Goal: Transaction & Acquisition: Purchase product/service

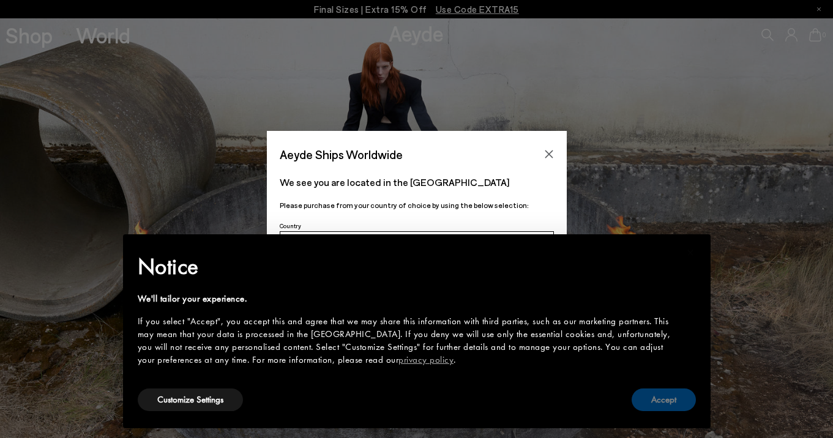
click at [653, 393] on button "Accept" at bounding box center [664, 400] width 64 height 23
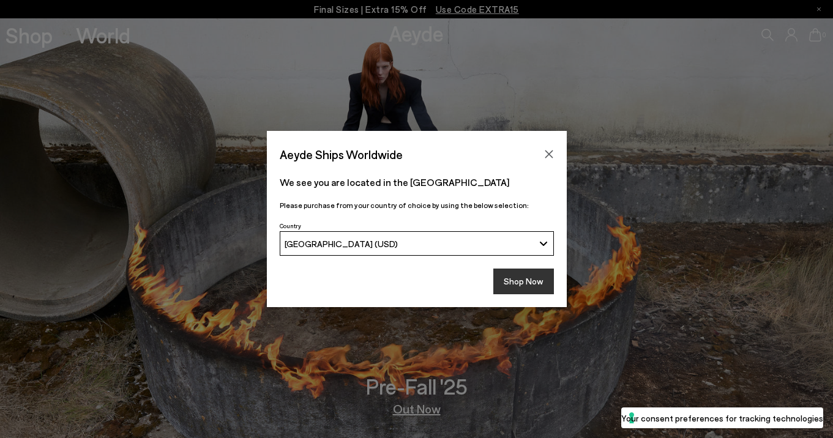
click at [544, 293] on button "Shop Now" at bounding box center [523, 282] width 61 height 26
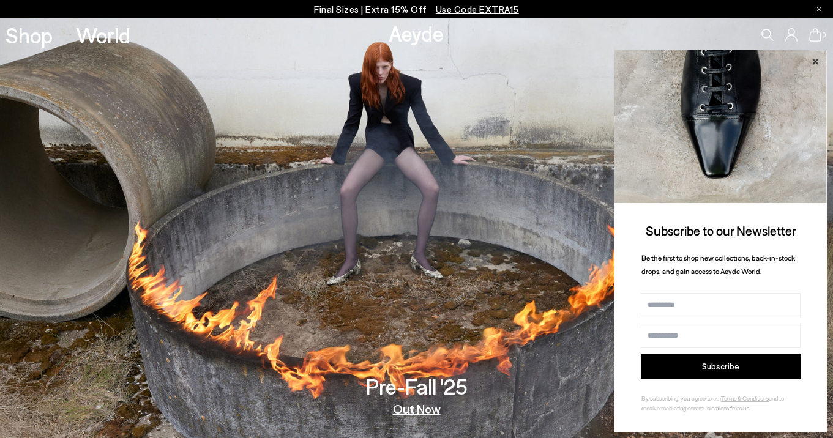
click at [817, 59] on icon at bounding box center [816, 62] width 16 height 16
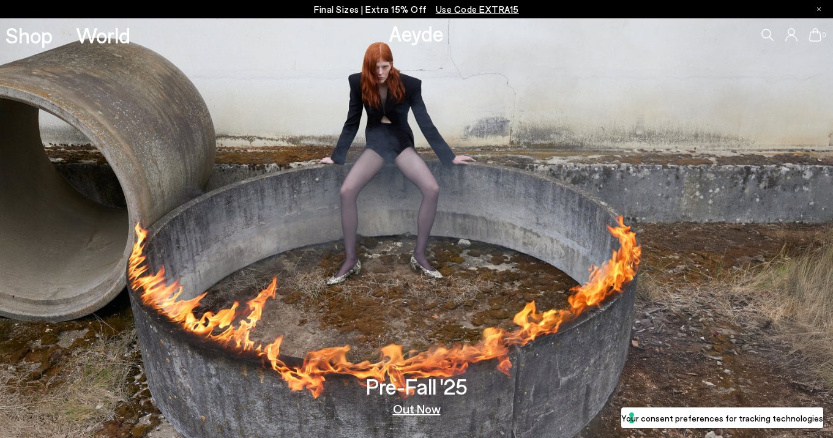
click at [771, 31] on icon at bounding box center [768, 35] width 12 height 12
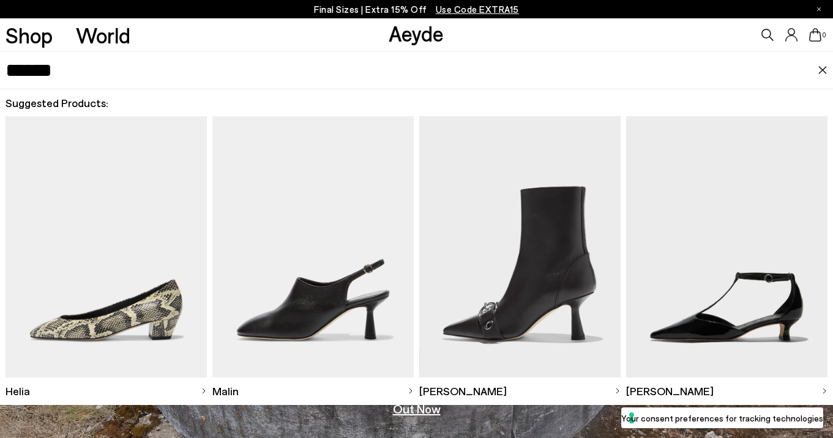
type input "******"
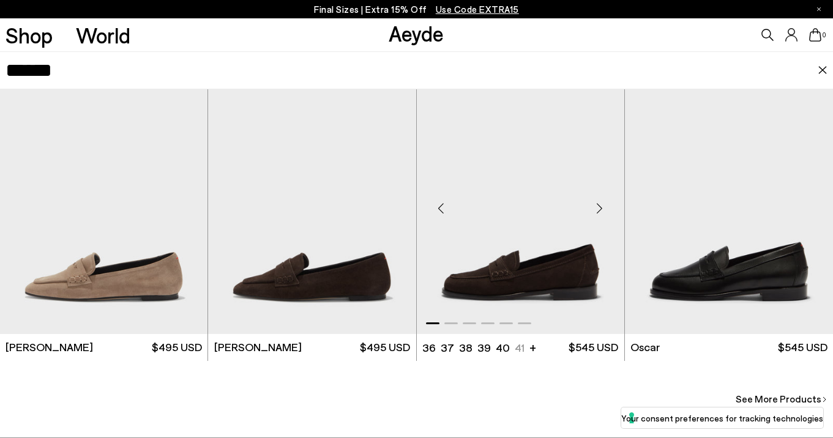
scroll to position [320, 0]
drag, startPoint x: 73, startPoint y: 72, endPoint x: -29, endPoint y: 54, distance: 103.2
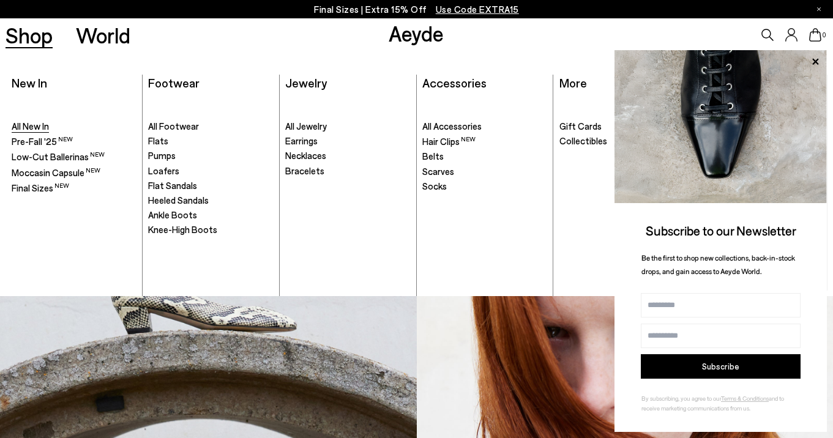
click at [36, 126] on span "All New In" at bounding box center [30, 126] width 37 height 11
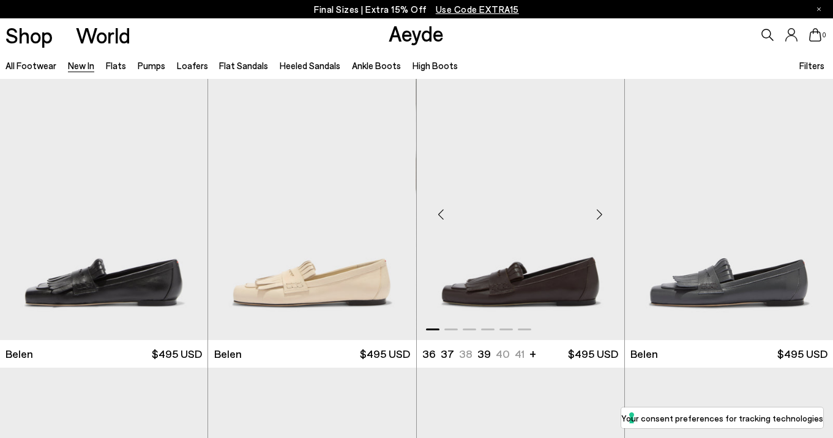
click at [555, 277] on img "1 / 6" at bounding box center [521, 209] width 208 height 261
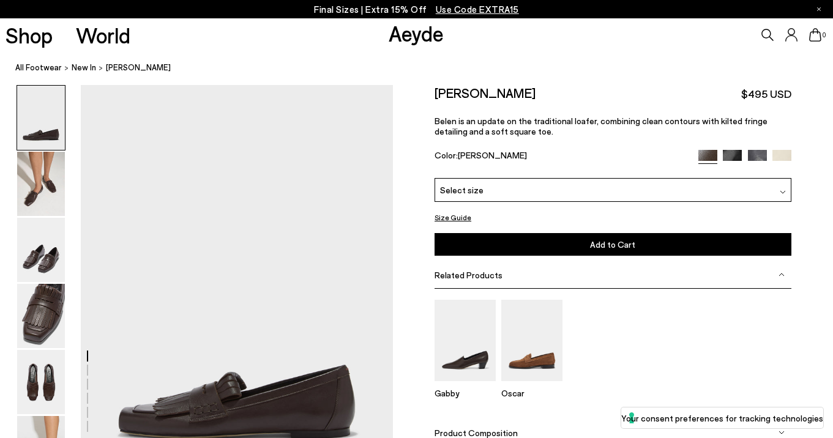
click at [543, 193] on div "Select size" at bounding box center [613, 190] width 357 height 24
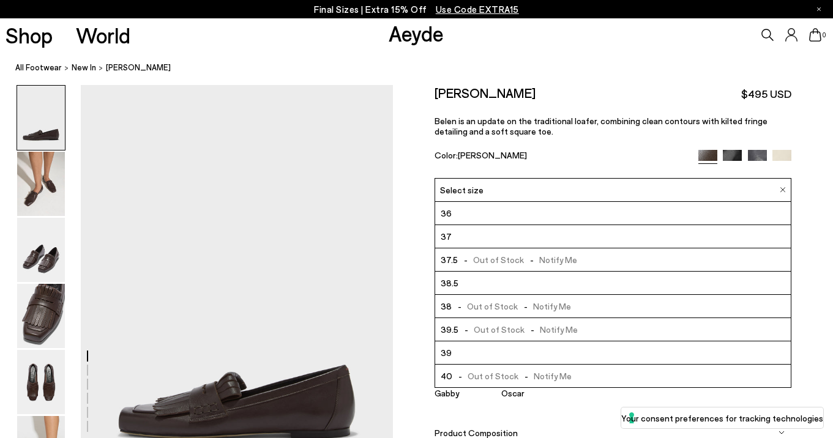
click at [471, 350] on li "39" at bounding box center [613, 353] width 356 height 23
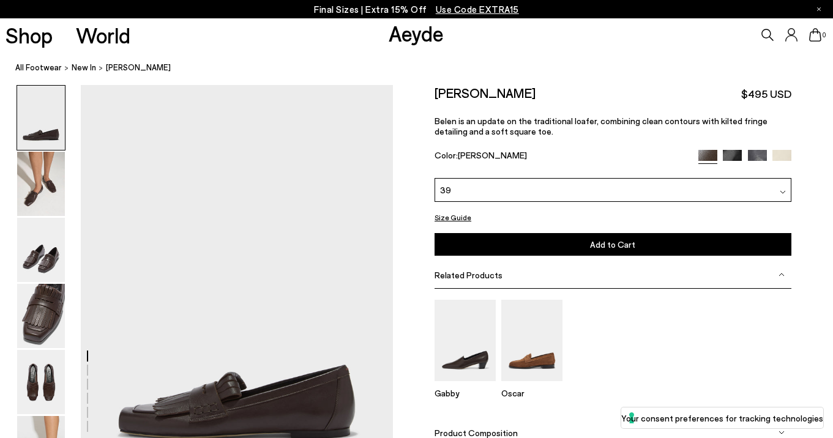
click at [629, 249] on span "Add to Cart" at bounding box center [612, 244] width 45 height 10
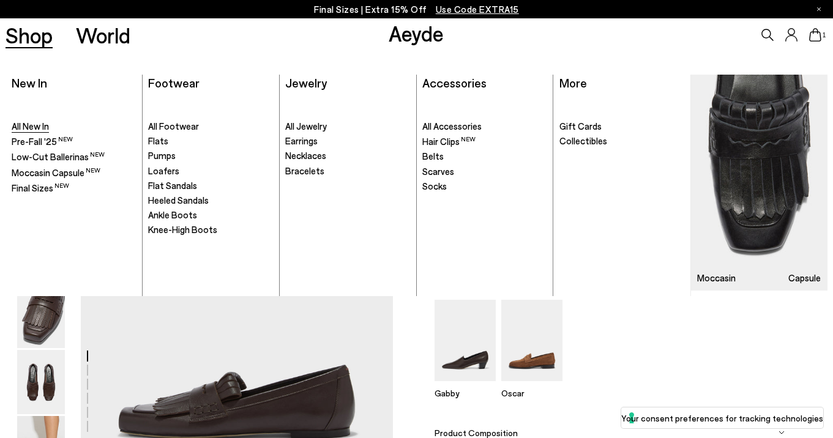
click at [37, 127] on span "All New In" at bounding box center [30, 126] width 37 height 11
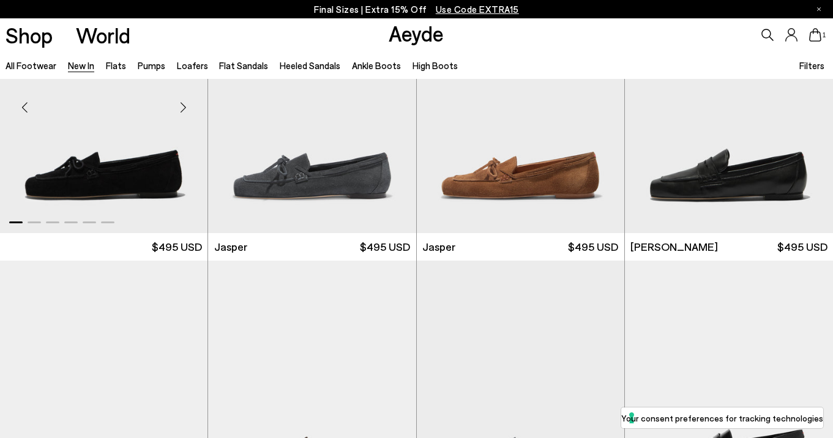
scroll to position [428, 0]
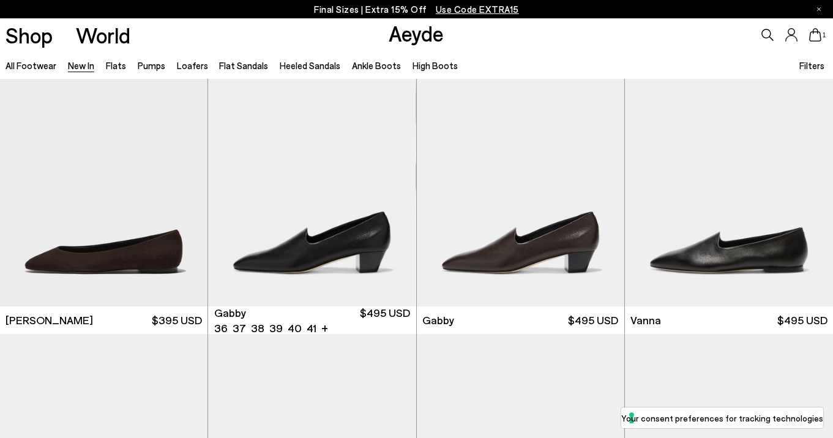
scroll to position [1480, 0]
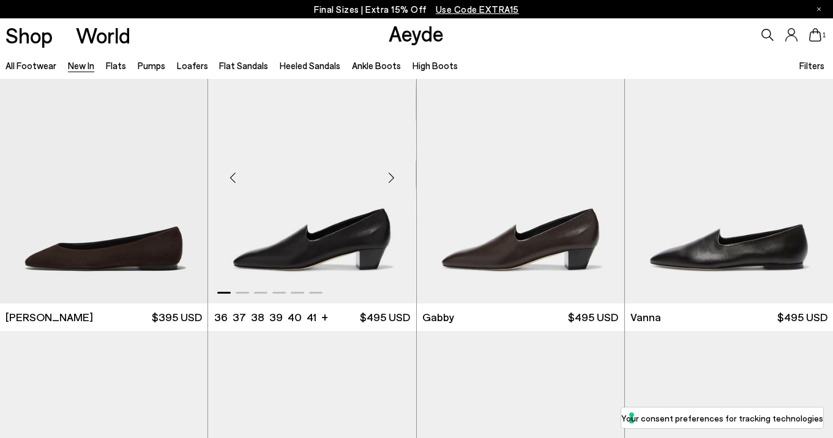
click at [391, 177] on div "Next slide" at bounding box center [391, 178] width 37 height 37
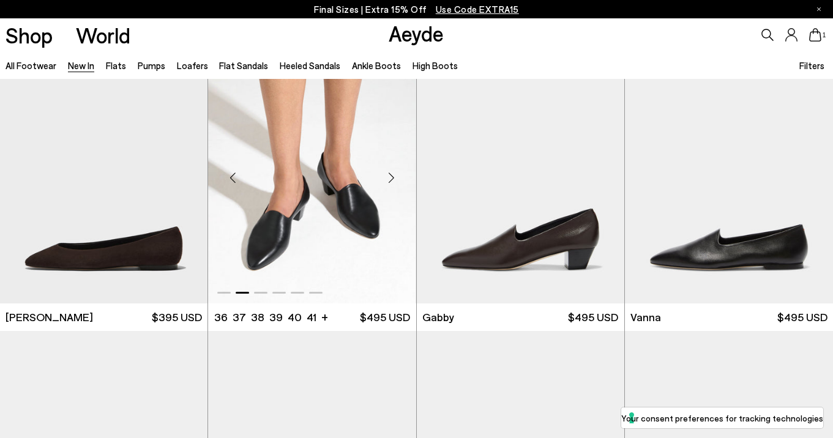
click at [391, 177] on div "Next slide" at bounding box center [391, 178] width 37 height 37
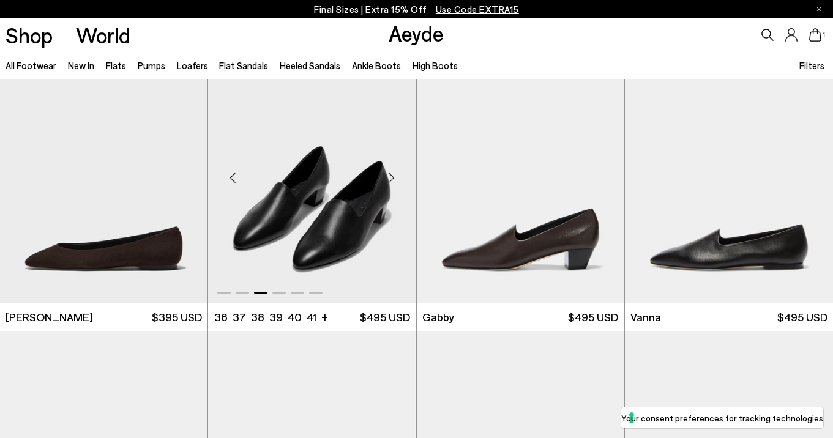
click at [321, 200] on img "3 / 6" at bounding box center [312, 172] width 208 height 261
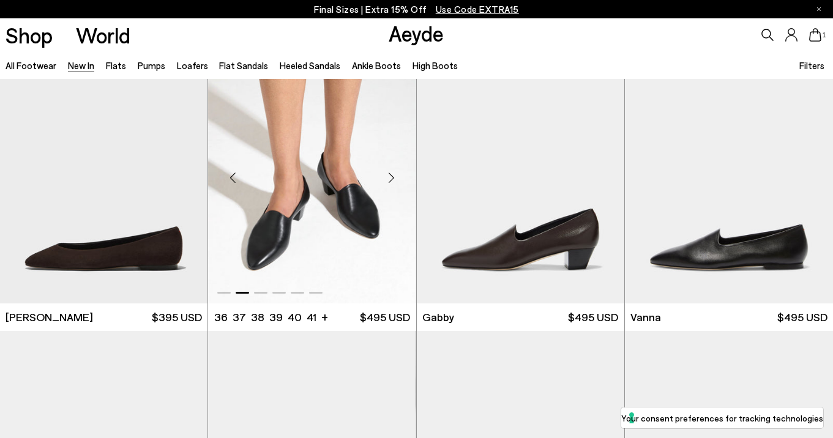
click at [289, 204] on img "2 / 6" at bounding box center [312, 172] width 208 height 261
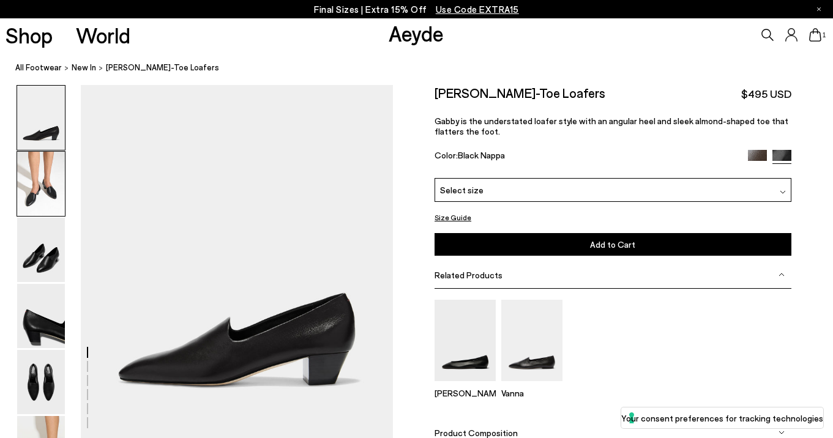
click at [35, 169] on img at bounding box center [41, 184] width 48 height 64
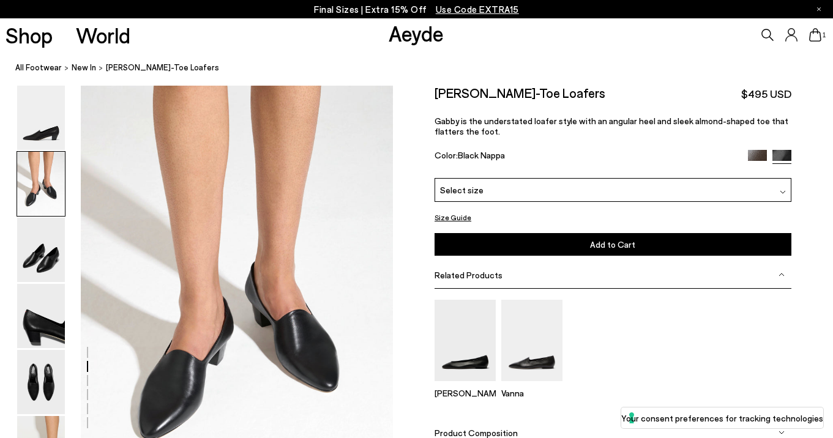
scroll to position [356, 0]
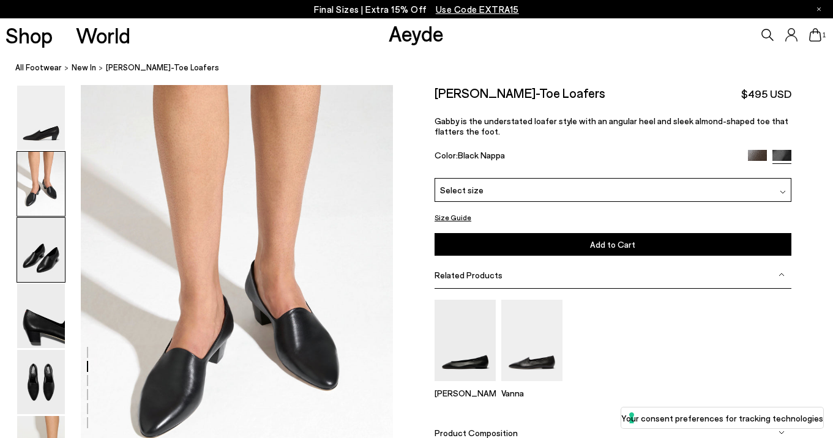
click at [53, 249] on img at bounding box center [41, 250] width 48 height 64
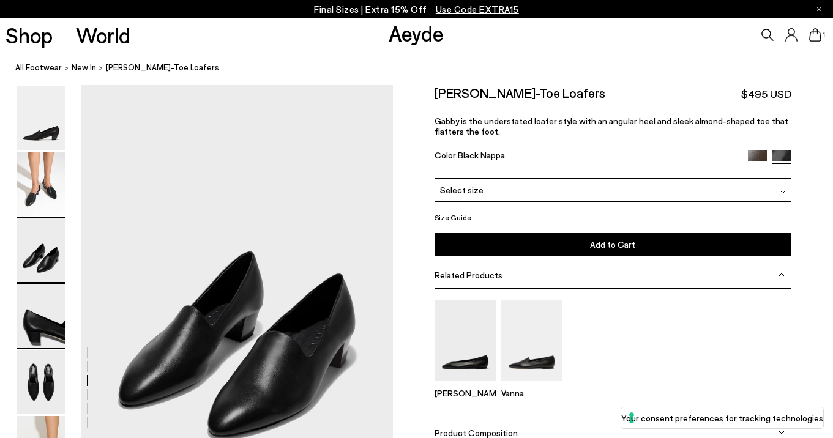
click at [50, 307] on img at bounding box center [41, 316] width 48 height 64
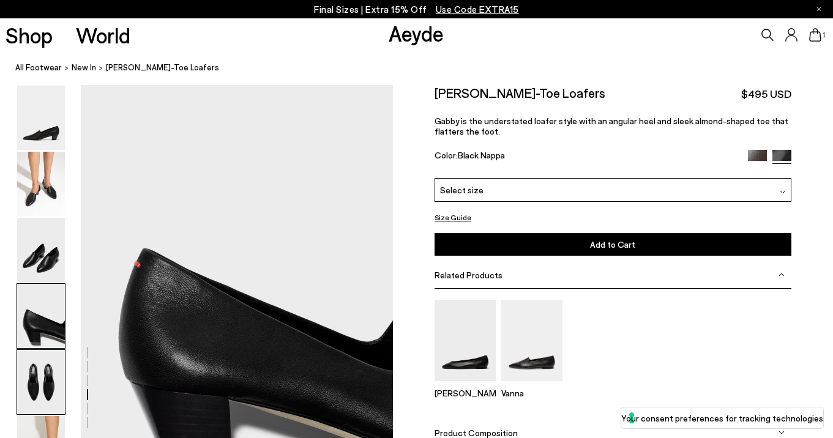
click at [50, 373] on img at bounding box center [41, 382] width 48 height 64
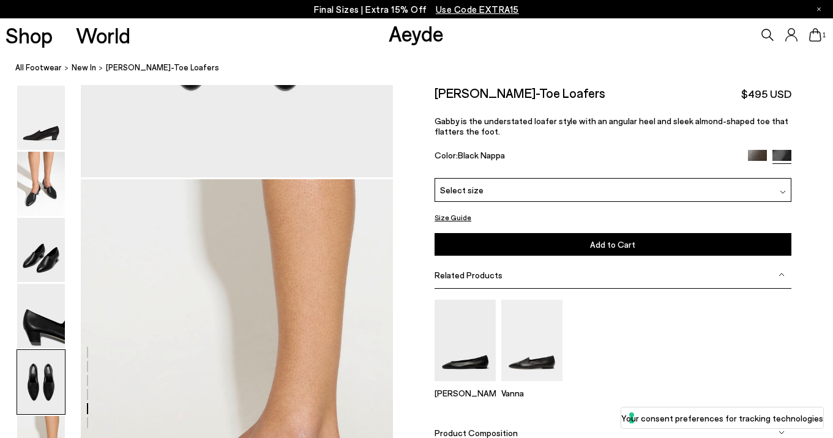
scroll to position [1908, 0]
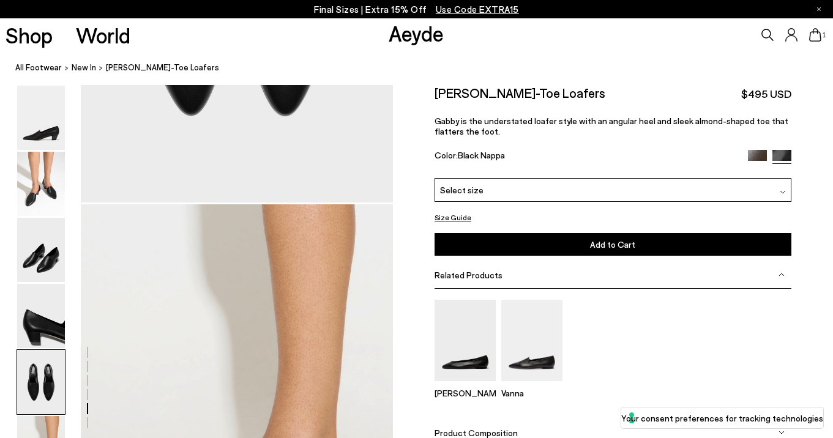
click at [478, 187] on span "Select size" at bounding box center [461, 190] width 43 height 13
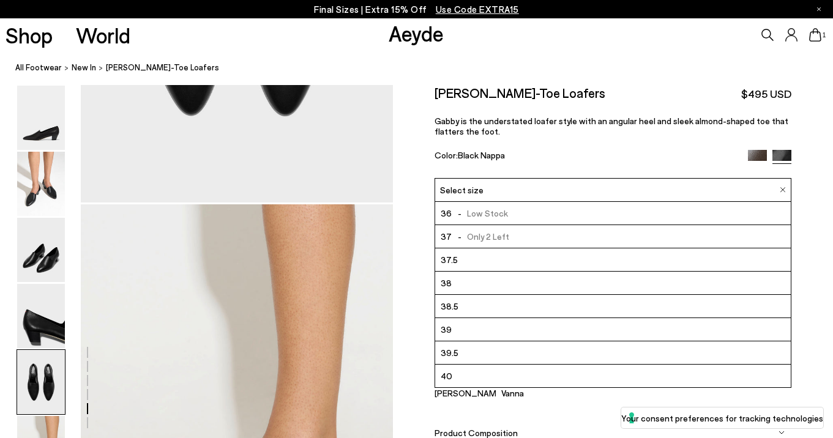
click at [466, 324] on li "39" at bounding box center [613, 329] width 356 height 23
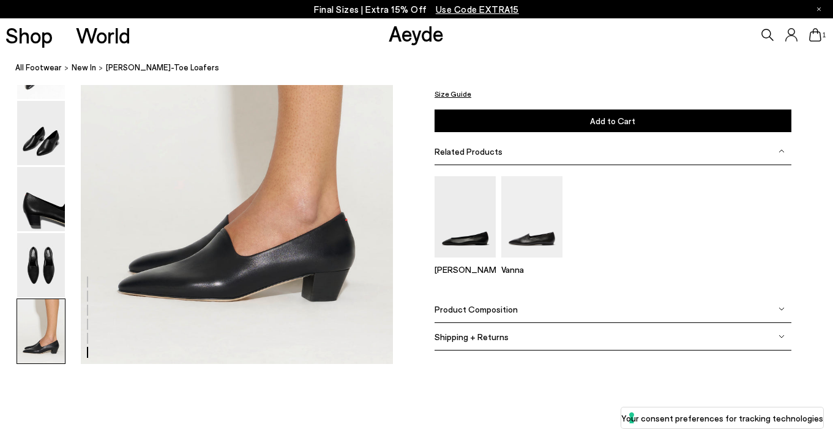
scroll to position [2164, 0]
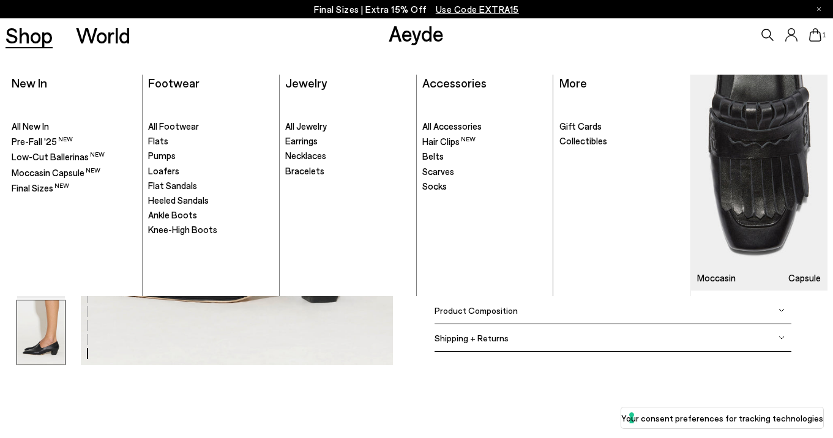
scroll to position [1908, 0]
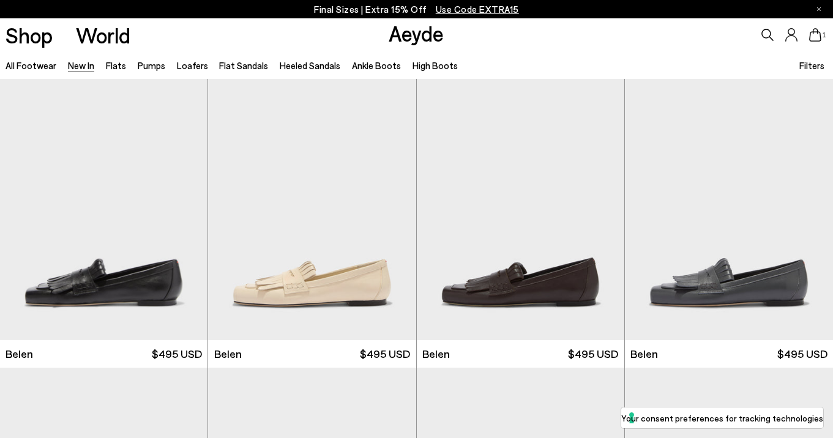
scroll to position [1468, 0]
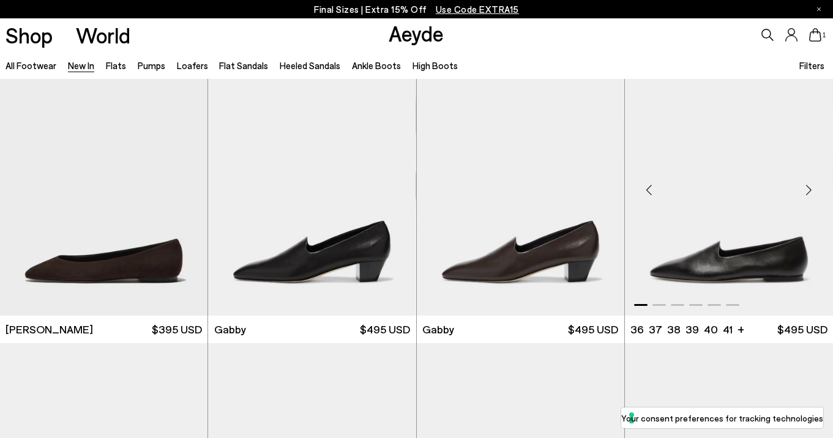
click at [806, 188] on div "Next slide" at bounding box center [808, 190] width 37 height 37
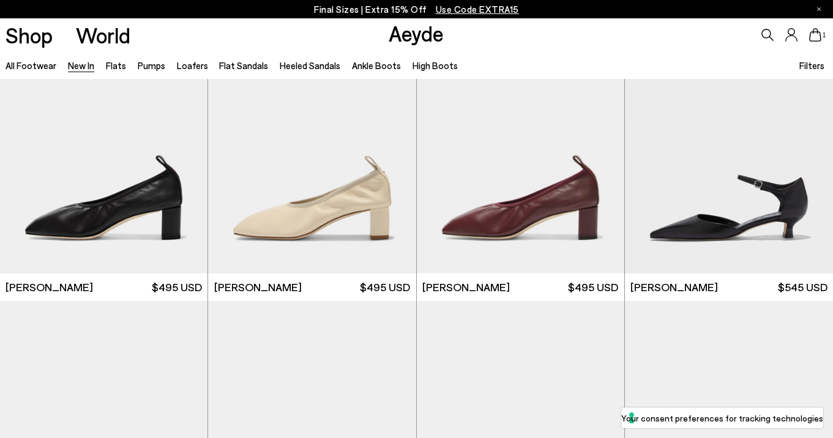
scroll to position [2084, 0]
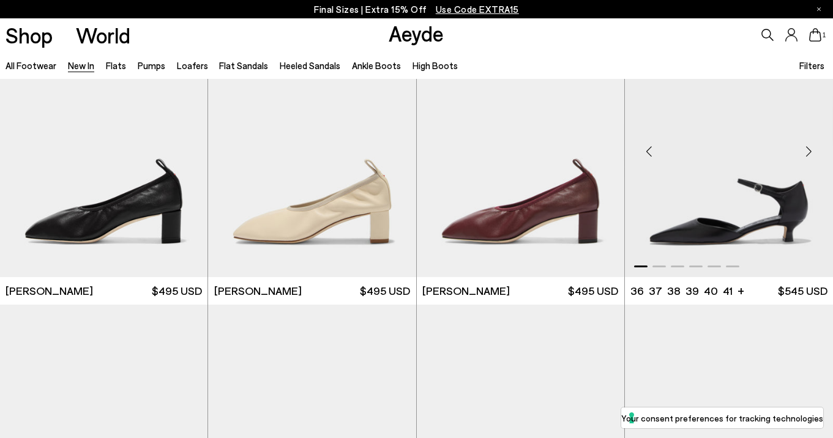
click at [809, 156] on div "Next slide" at bounding box center [808, 151] width 37 height 37
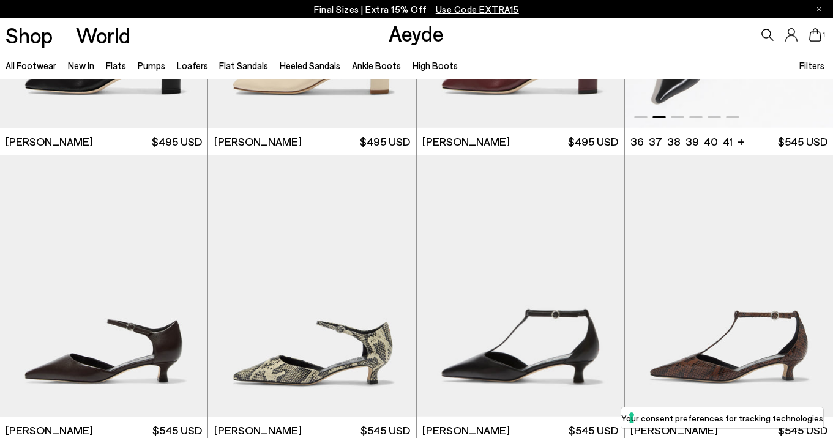
scroll to position [2235, 0]
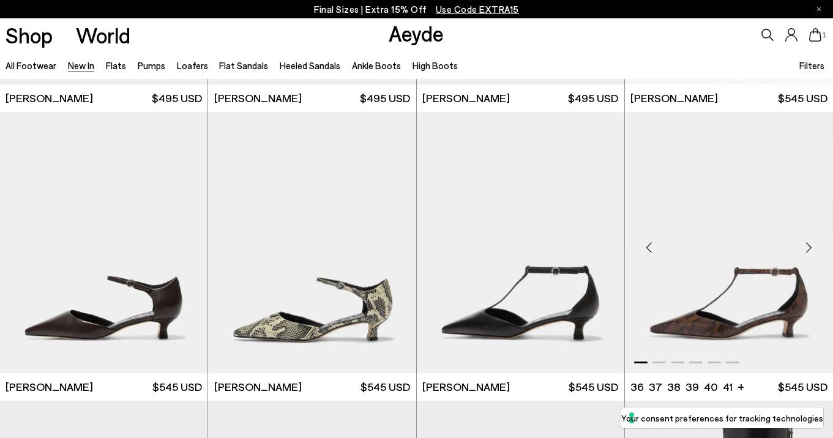
scroll to position [2311, 0]
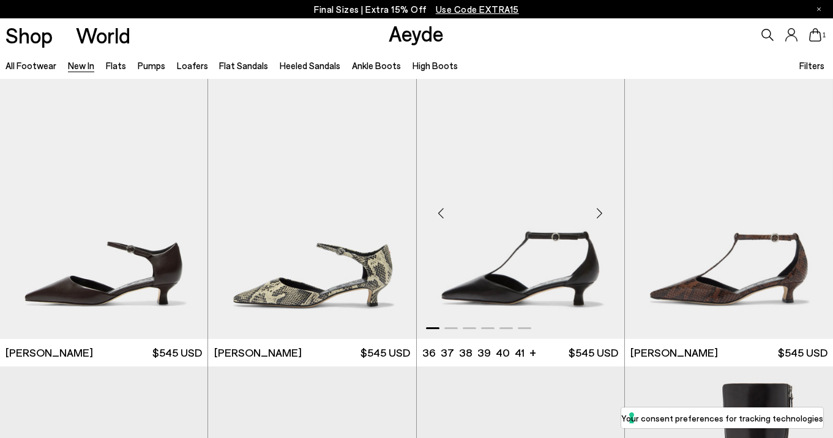
click at [595, 215] on div "Next slide" at bounding box center [600, 213] width 37 height 37
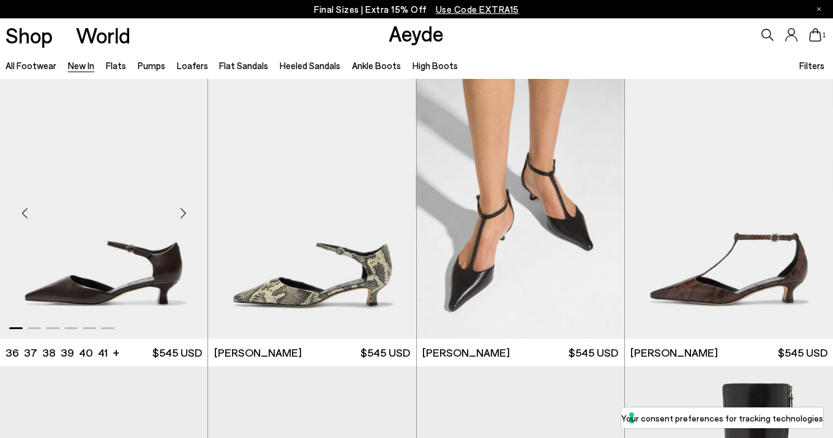
click at [179, 213] on div "Next slide" at bounding box center [183, 213] width 37 height 37
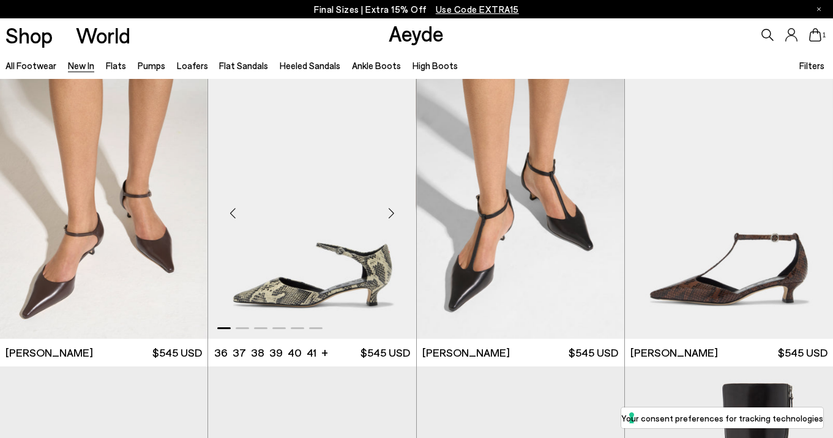
click at [390, 213] on div "Next slide" at bounding box center [391, 213] width 37 height 37
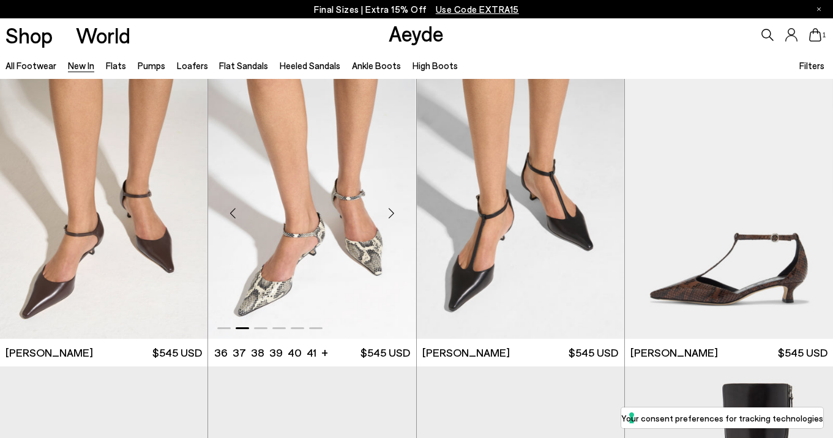
click at [390, 213] on div "Next slide" at bounding box center [391, 213] width 37 height 37
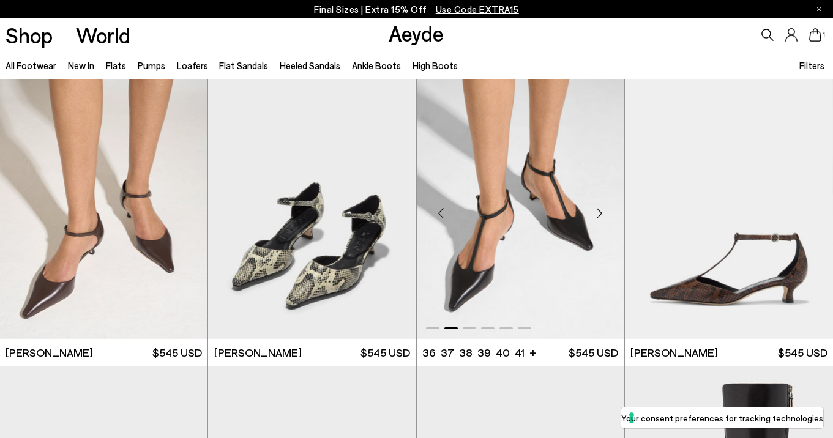
click at [509, 213] on img "2 / 6" at bounding box center [521, 208] width 208 height 261
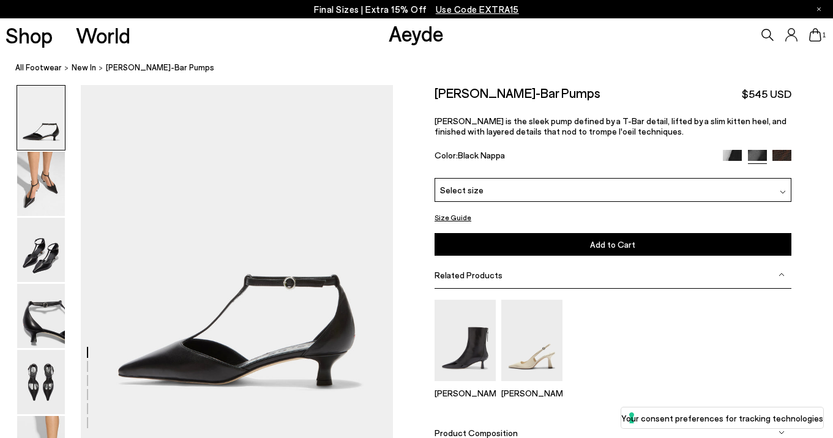
click at [522, 189] on div "Select size" at bounding box center [613, 190] width 357 height 24
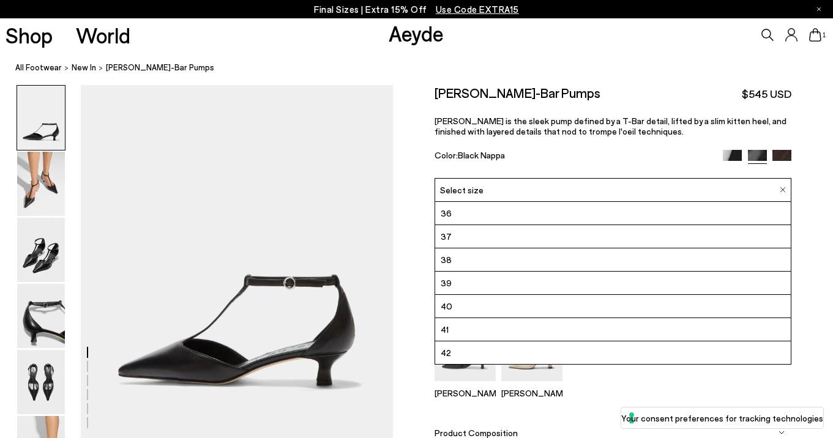
click at [467, 278] on li "39" at bounding box center [613, 283] width 356 height 23
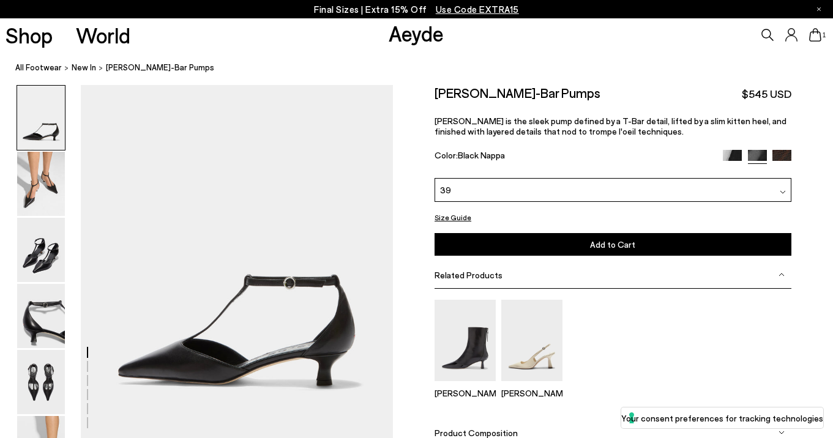
click at [637, 243] on button "Add to Cart Select a Size First" at bounding box center [613, 244] width 357 height 23
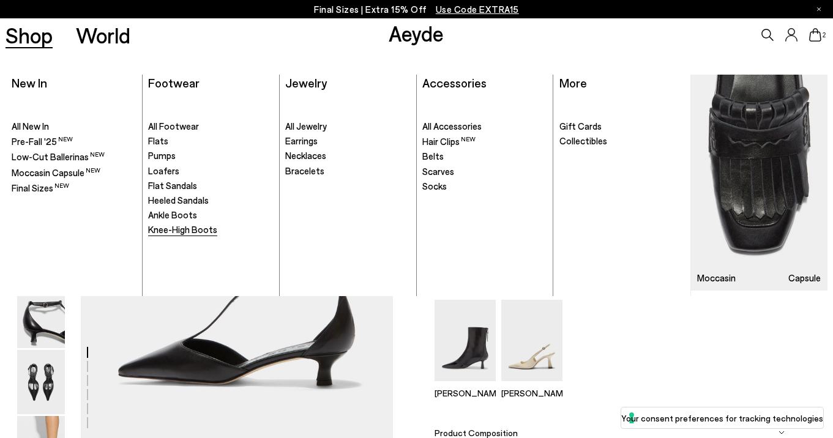
click at [187, 233] on span "Knee-High Boots" at bounding box center [182, 229] width 69 height 11
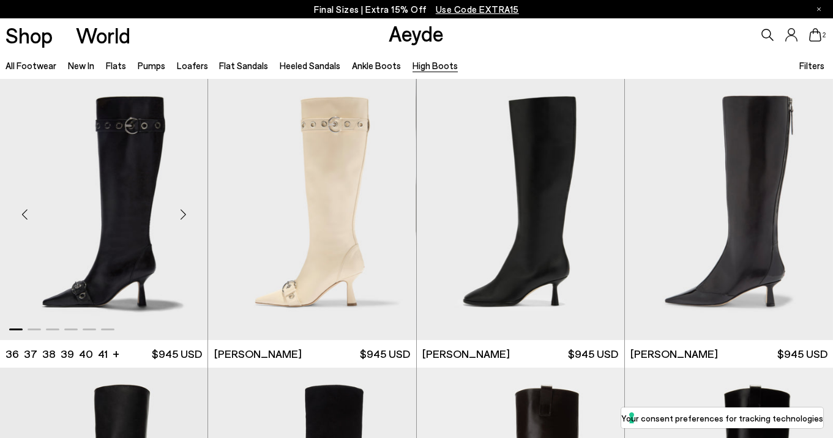
click at [184, 217] on div "Next slide" at bounding box center [183, 215] width 37 height 37
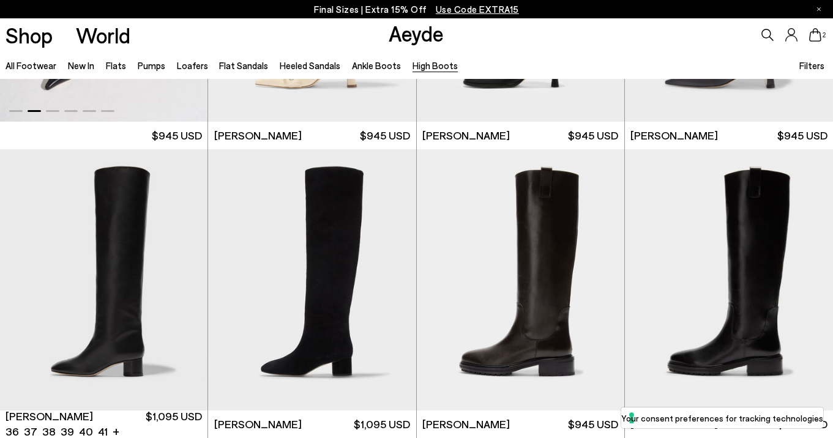
scroll to position [209, 0]
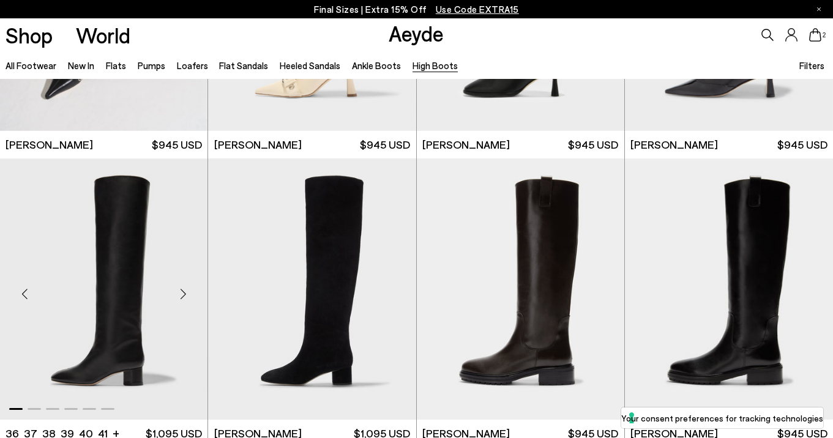
click at [184, 297] on div "Next slide" at bounding box center [183, 294] width 37 height 37
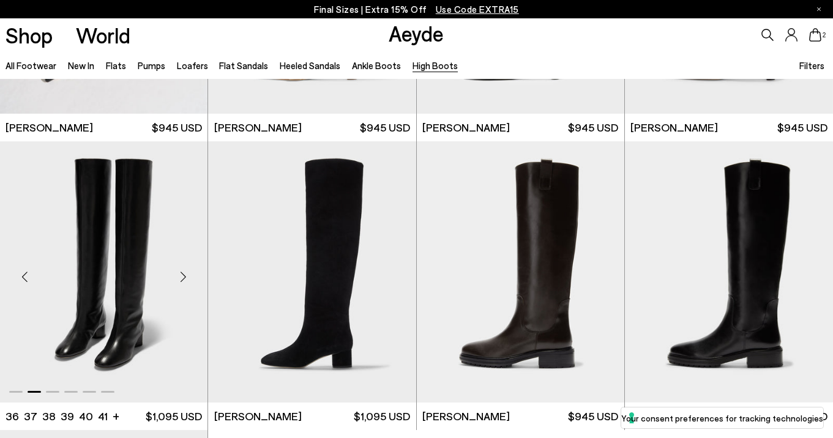
scroll to position [250, 0]
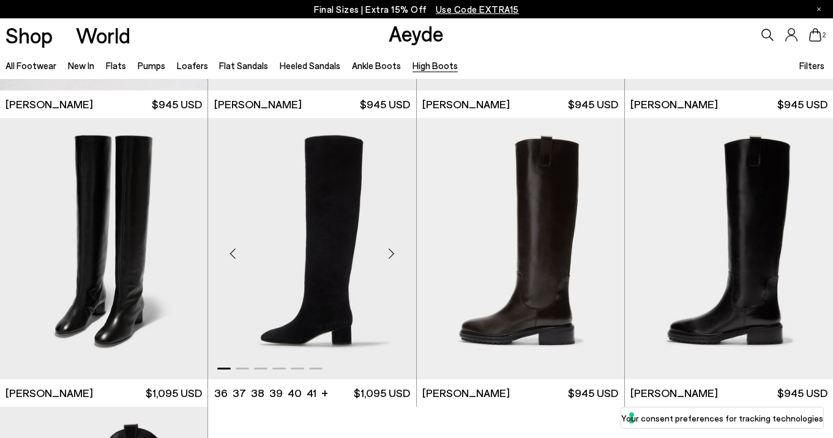
click at [392, 254] on div "Next slide" at bounding box center [391, 253] width 37 height 37
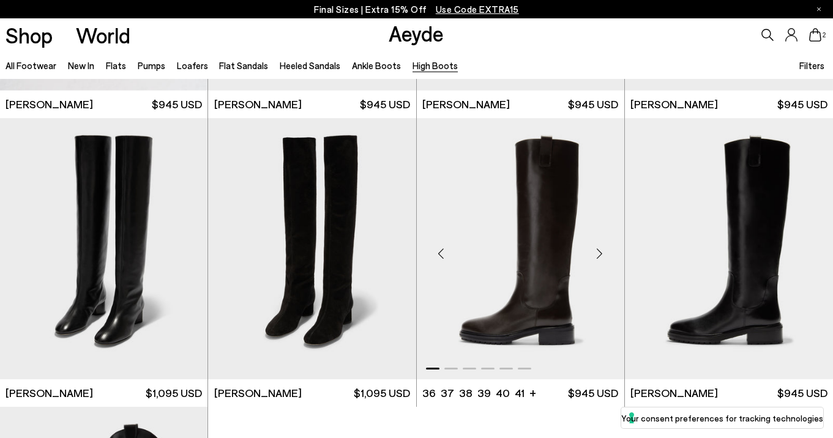
click at [598, 252] on div "Next slide" at bounding box center [600, 253] width 37 height 37
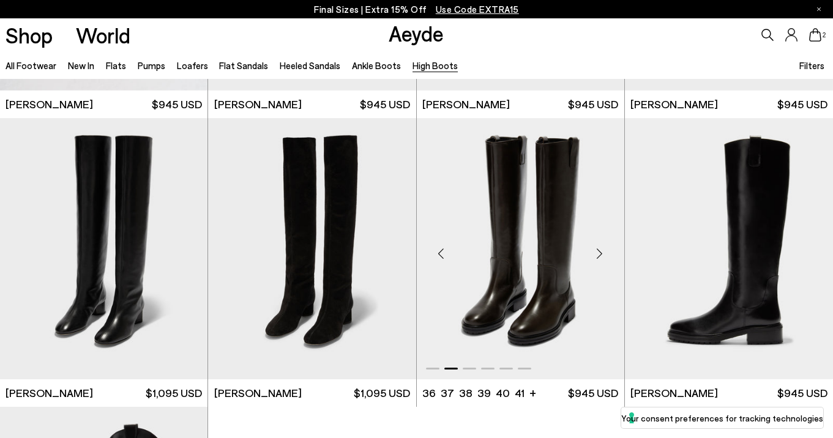
click at [598, 252] on div "Next slide" at bounding box center [600, 253] width 37 height 37
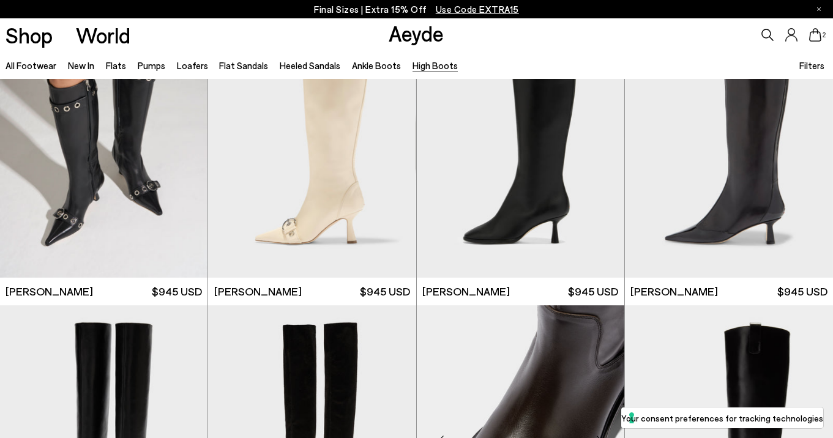
scroll to position [0, 0]
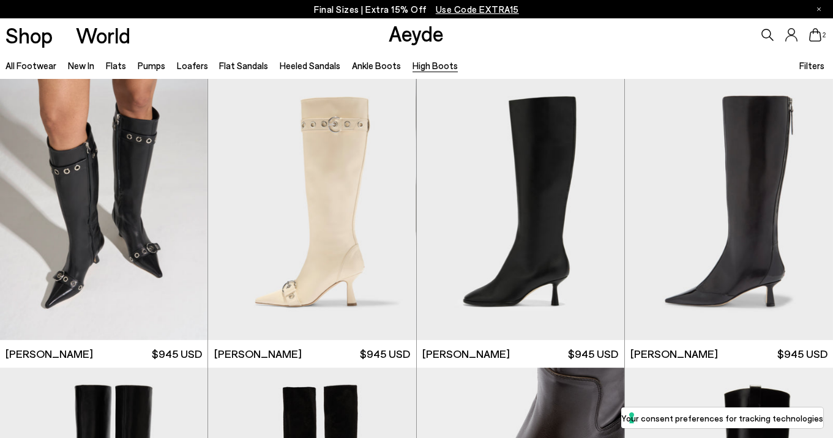
click at [819, 36] on icon at bounding box center [815, 34] width 12 height 13
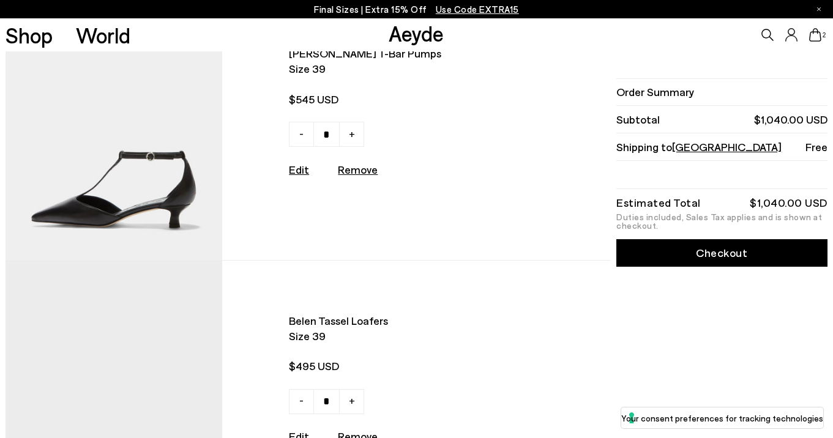
scroll to position [50, 0]
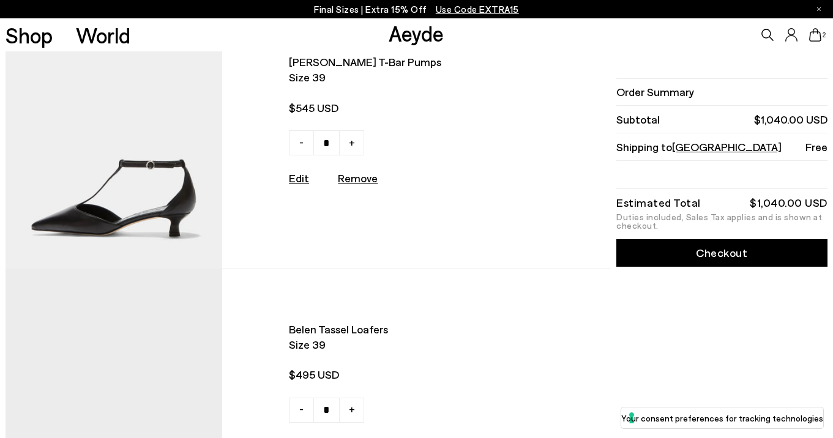
click at [133, 181] on img at bounding box center [114, 135] width 217 height 267
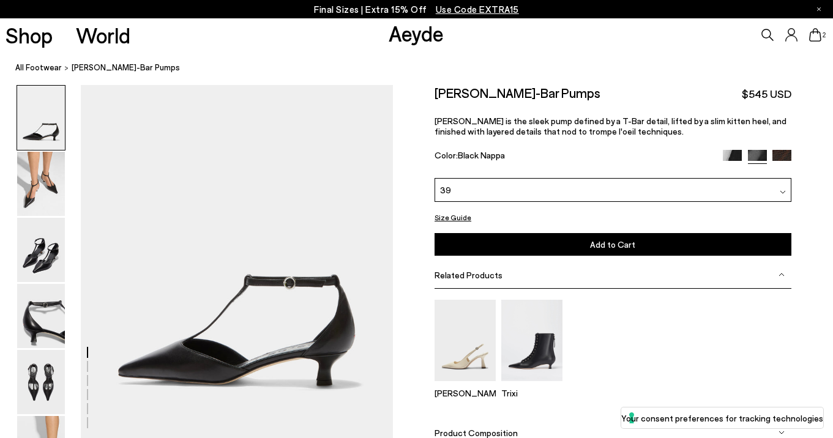
click at [738, 152] on img at bounding box center [732, 159] width 19 height 19
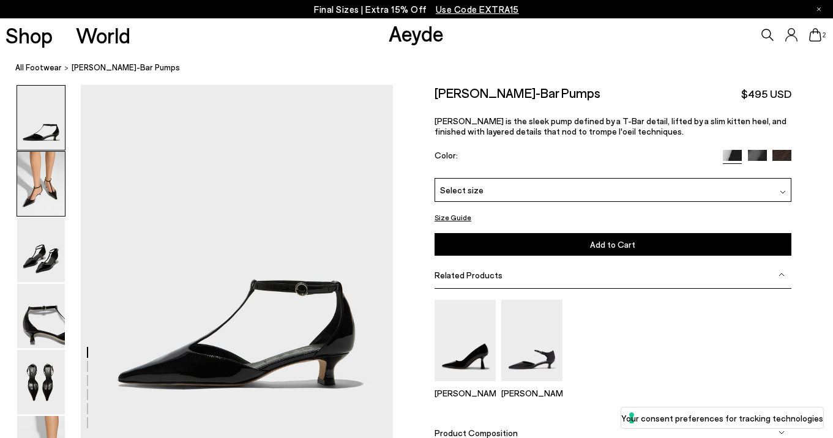
click at [45, 178] on img at bounding box center [41, 184] width 48 height 64
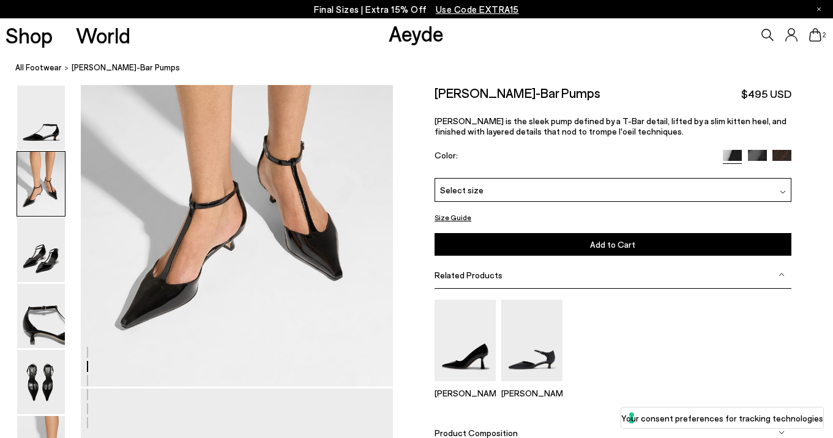
scroll to position [471, 0]
click at [476, 193] on span "Select size" at bounding box center [461, 190] width 43 height 13
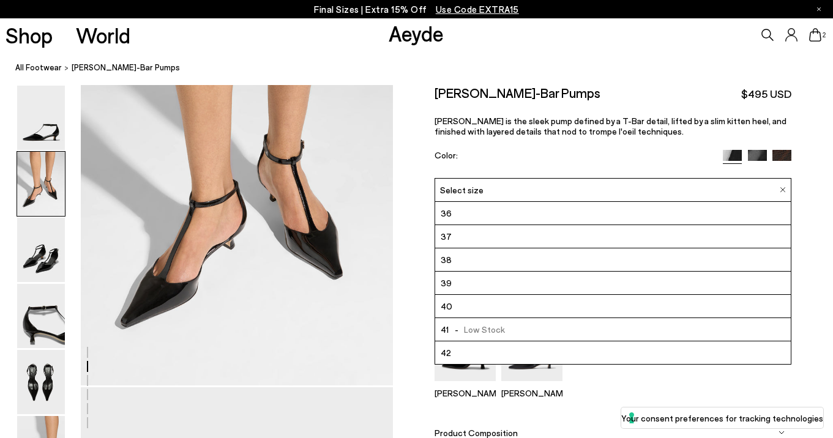
click at [457, 285] on li "39" at bounding box center [613, 283] width 356 height 23
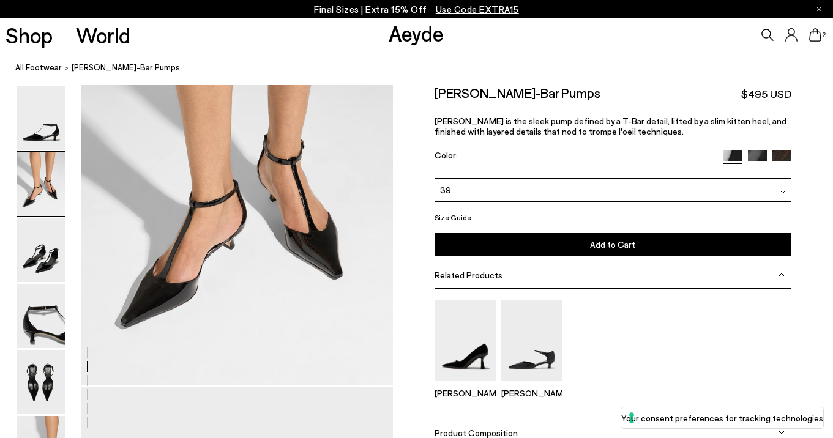
click at [508, 246] on button "Add to Cart Select a Size First" at bounding box center [613, 244] width 357 height 23
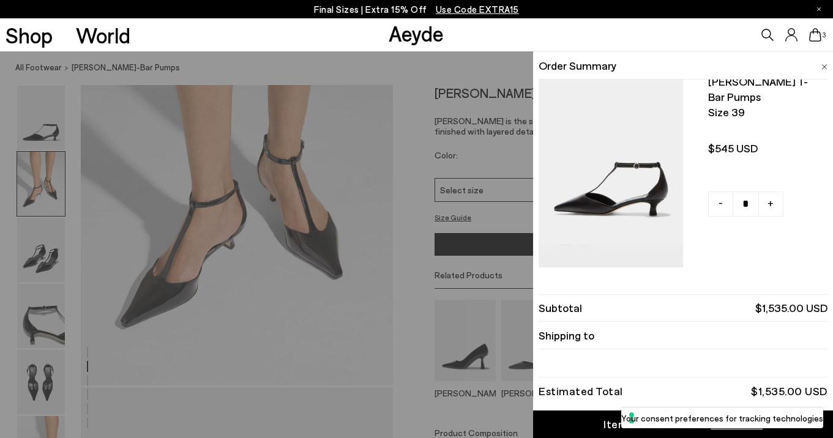
scroll to position [241, 0]
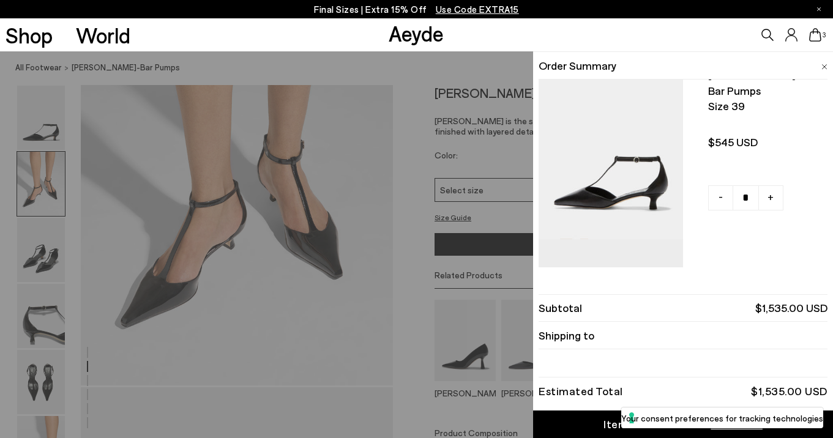
type input "*"
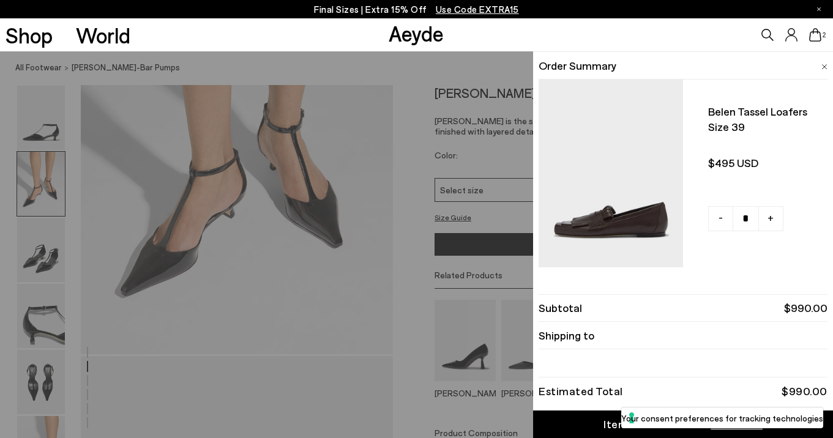
scroll to position [508, 0]
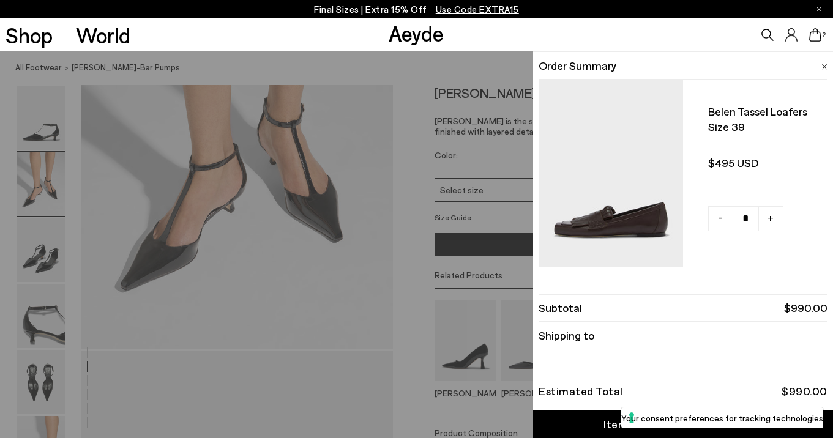
click at [593, 422] on link "Item Added to Cart View Cart" at bounding box center [683, 425] width 300 height 28
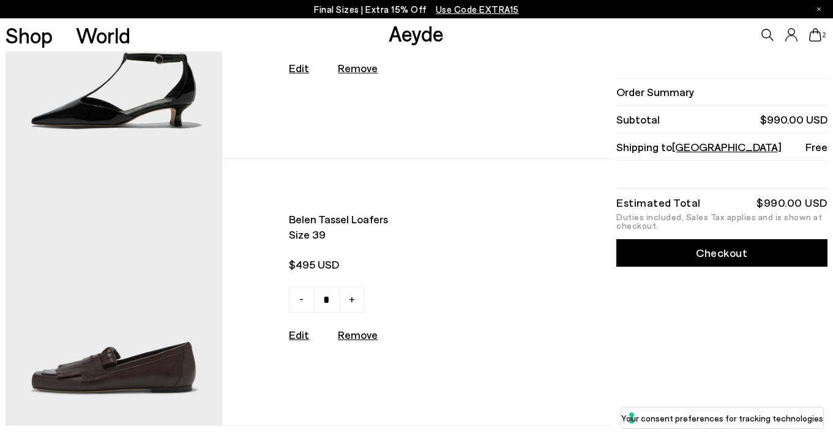
scroll to position [163, 0]
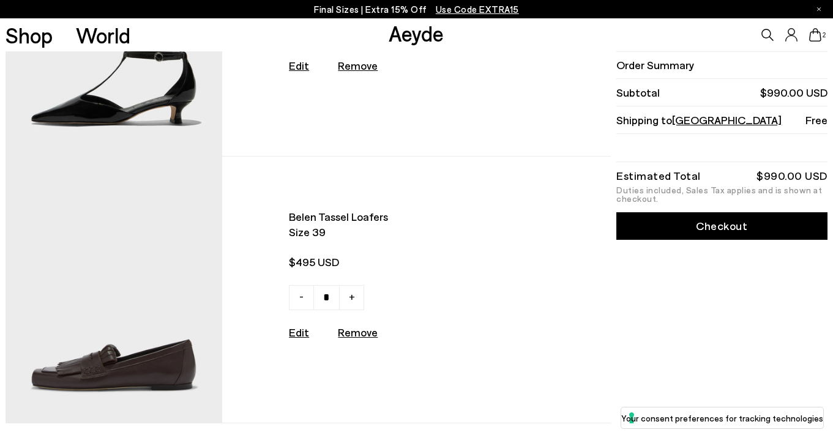
click at [701, 227] on link "Checkout" at bounding box center [722, 226] width 211 height 28
